Goal: Task Accomplishment & Management: Manage account settings

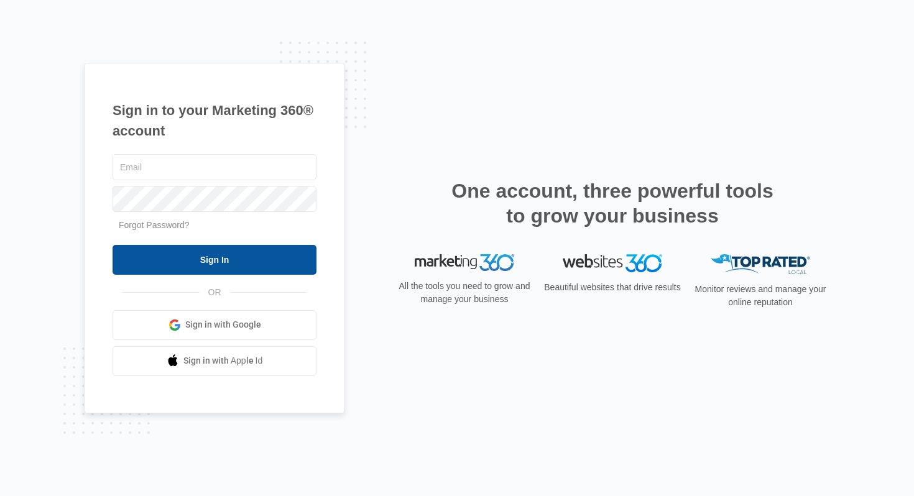
type input "[PERSON_NAME][EMAIL_ADDRESS][DOMAIN_NAME]"
click at [297, 264] on input "Sign In" at bounding box center [215, 260] width 204 height 30
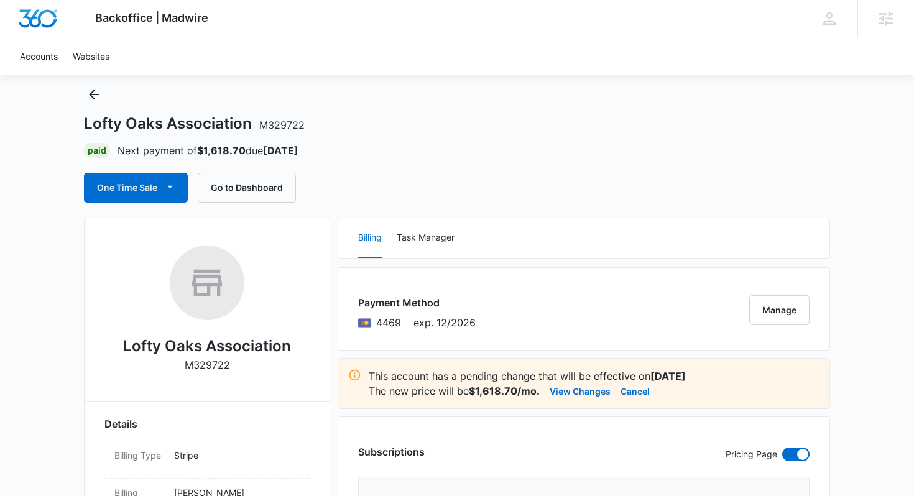
scroll to position [48, 0]
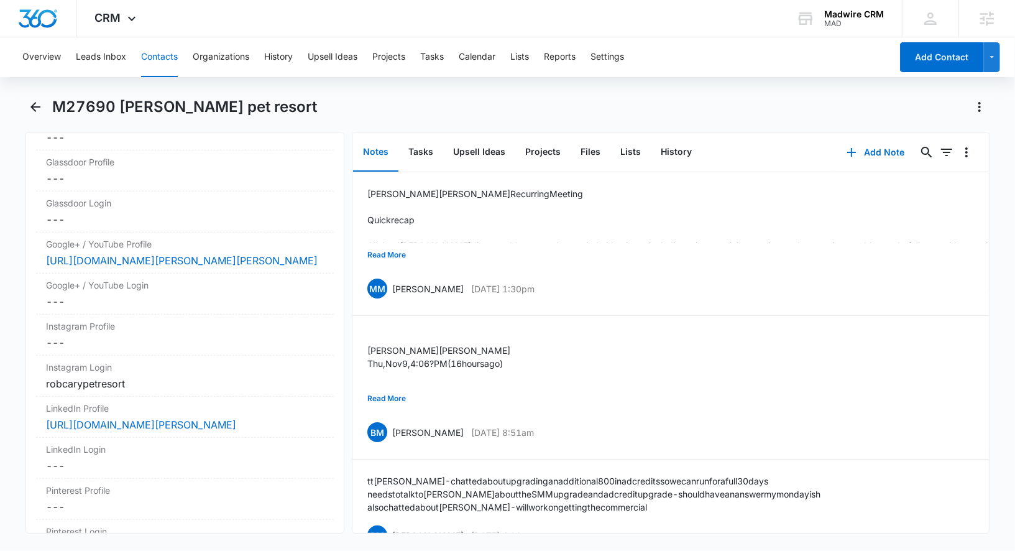
scroll to position [6790, 0]
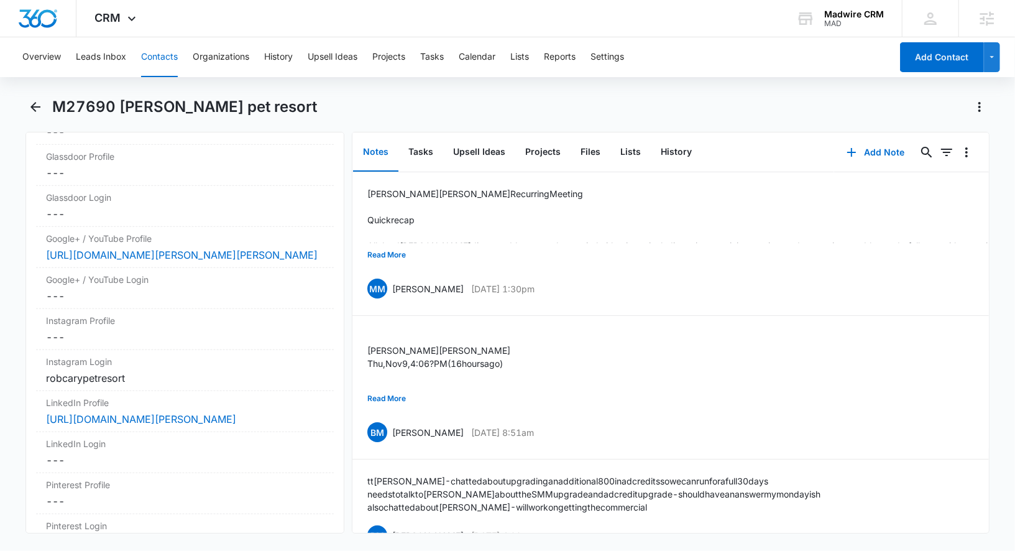
click at [231, 371] on div "robcarypetresort" at bounding box center [185, 378] width 278 height 15
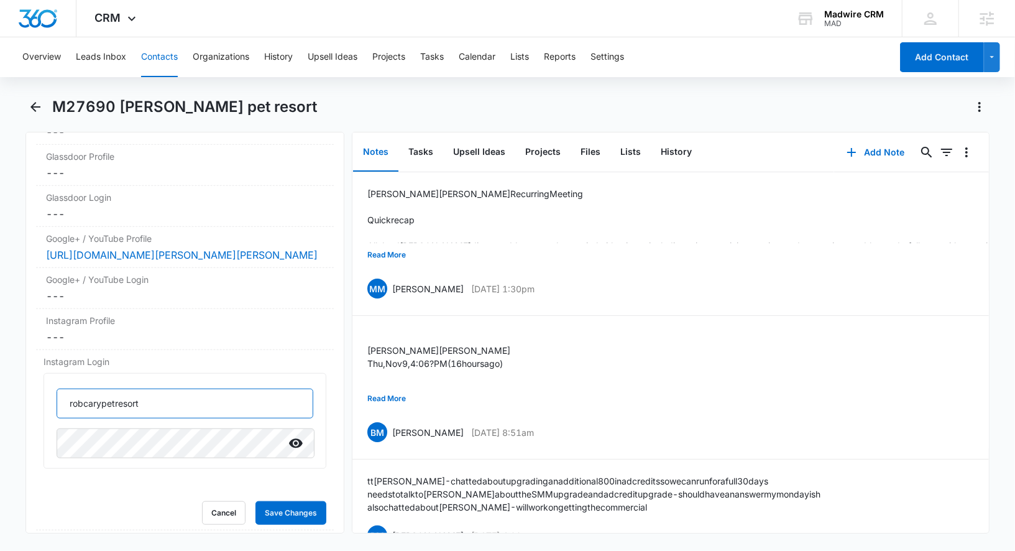
drag, startPoint x: 159, startPoint y: 370, endPoint x: 25, endPoint y: 370, distance: 134.3
click at [25, 370] on main "M27690 [PERSON_NAME] pet resort Remove M27690 [PERSON_NAME] pet resort Contact …" at bounding box center [507, 322] width 1015 height 451
click at [293, 436] on icon "Show" at bounding box center [295, 443] width 15 height 15
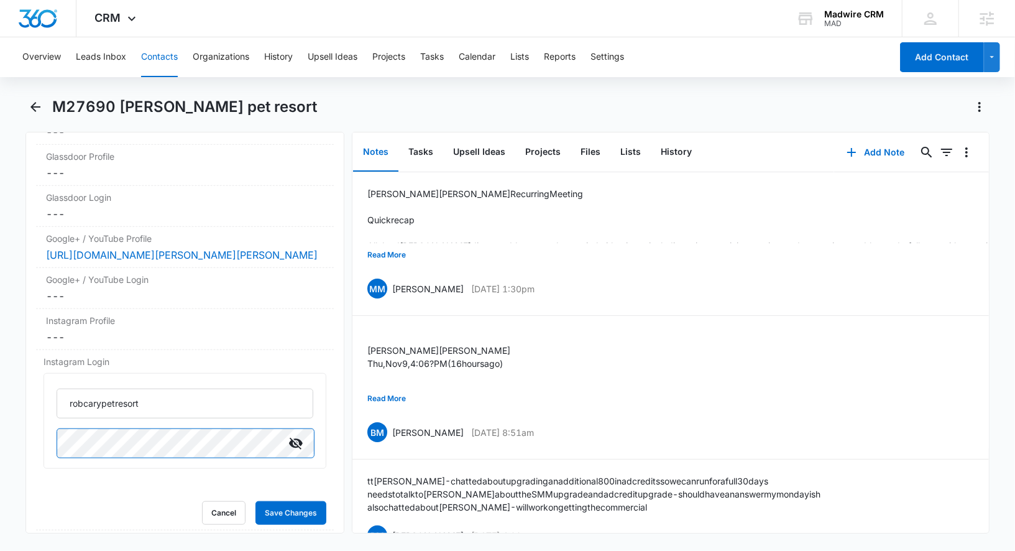
click at [31, 418] on div "Remove M27690 Rob cary pet resort Contact Info Name Cancel Save Changes M27690 …" at bounding box center [184, 333] width 319 height 402
